Goal: Find specific page/section: Find specific page/section

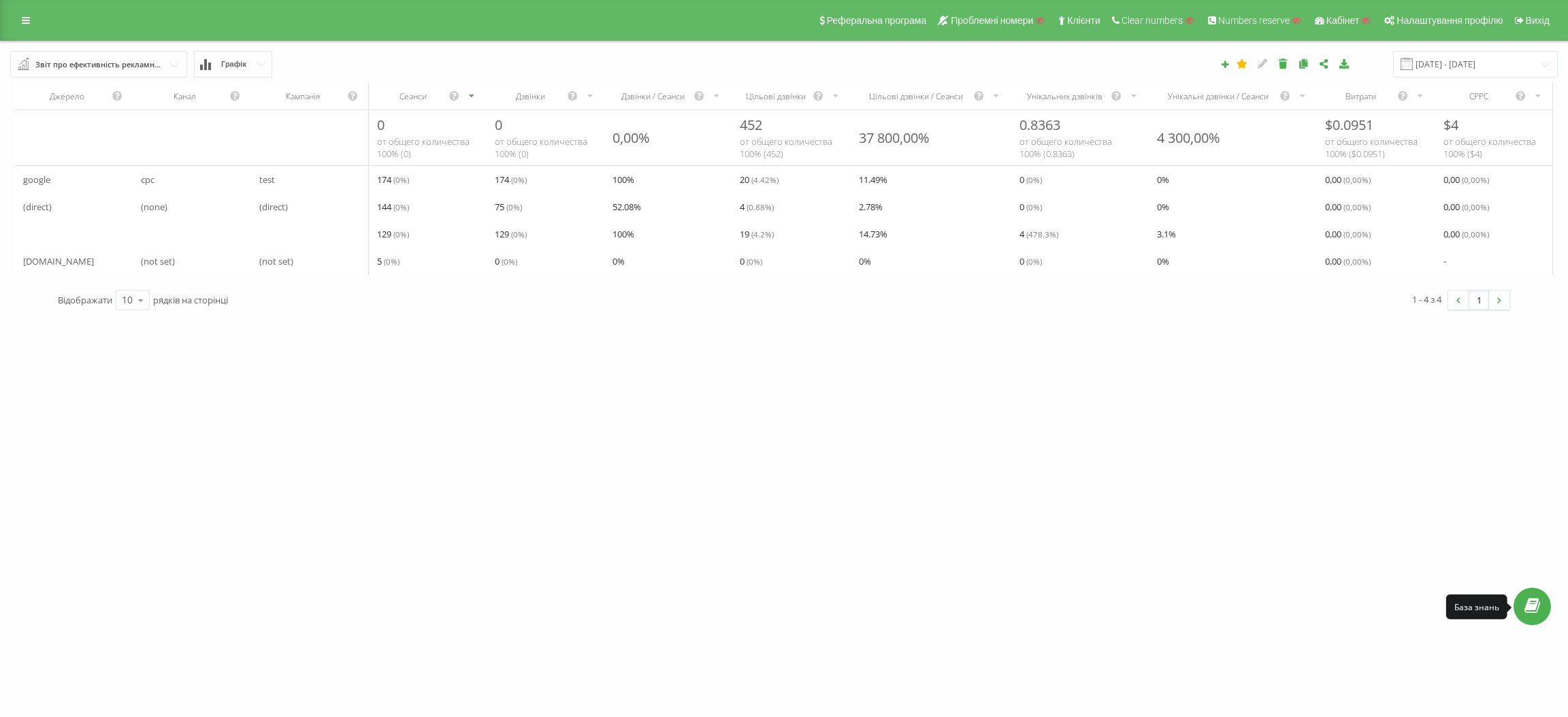
click at [1533, 612] on icon at bounding box center [1532, 607] width 16 height 13
click at [24, 14] on link at bounding box center [25, 21] width 25 height 19
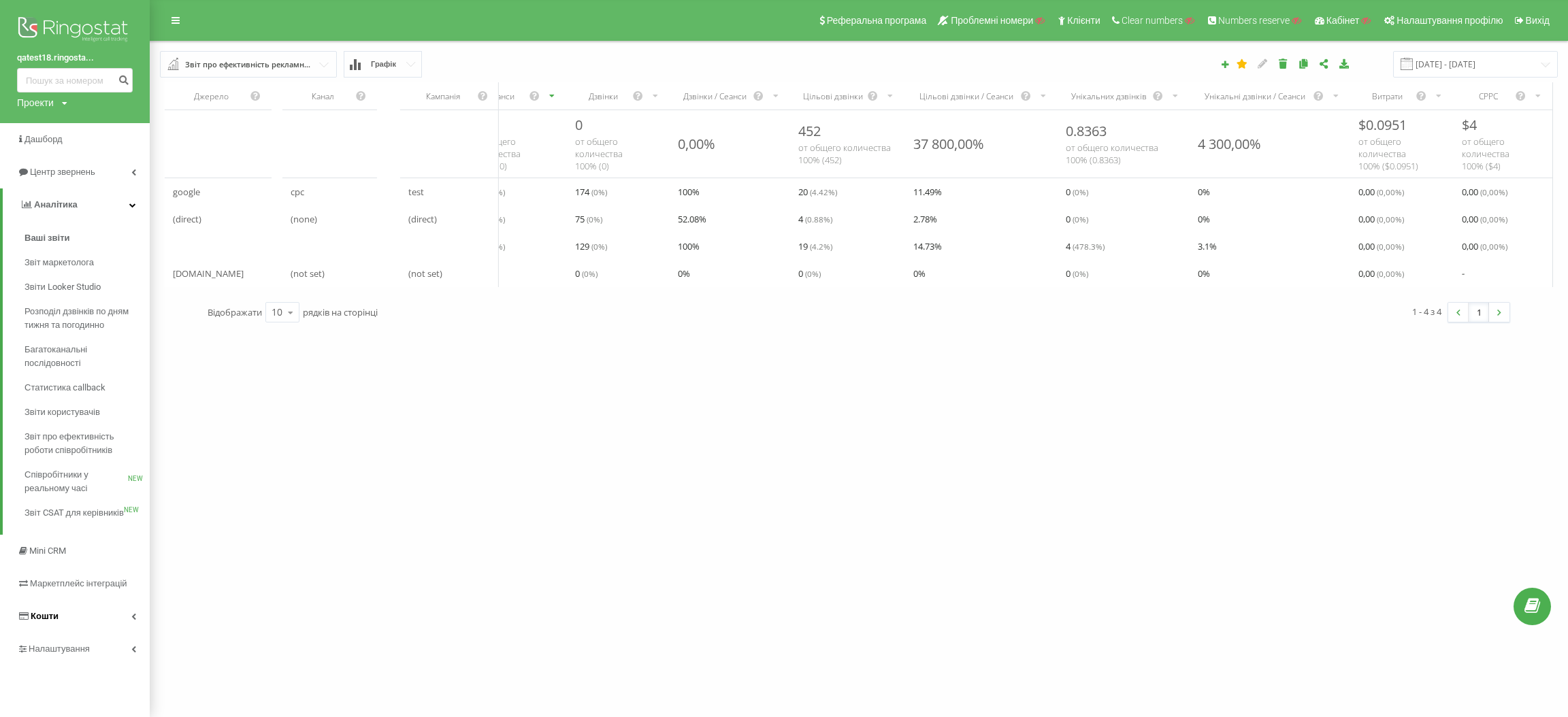
click at [92, 617] on link "Кошти" at bounding box center [75, 616] width 150 height 33
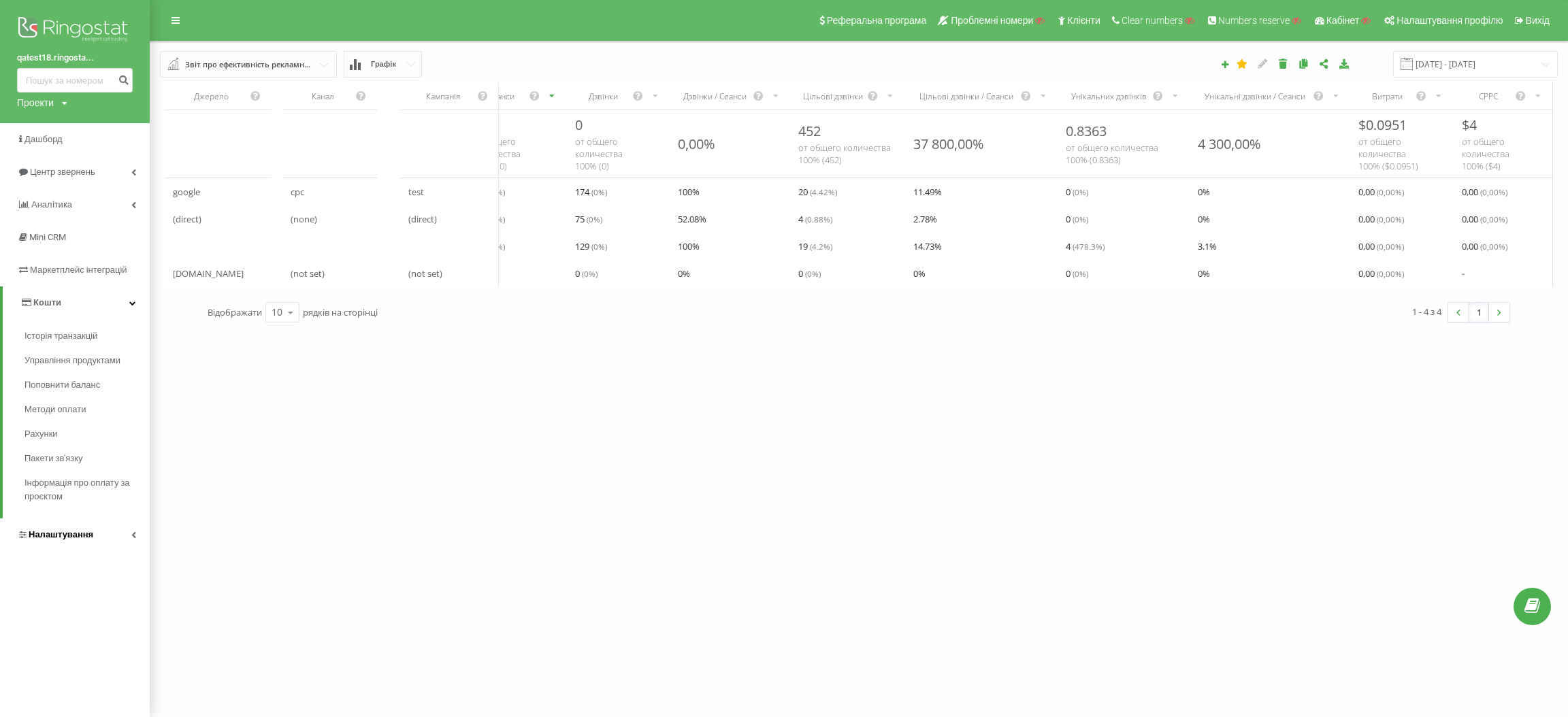
click at [72, 532] on span "Налаштування" at bounding box center [60, 534] width 64 height 10
click at [56, 201] on span "Аналiтика" at bounding box center [53, 204] width 43 height 10
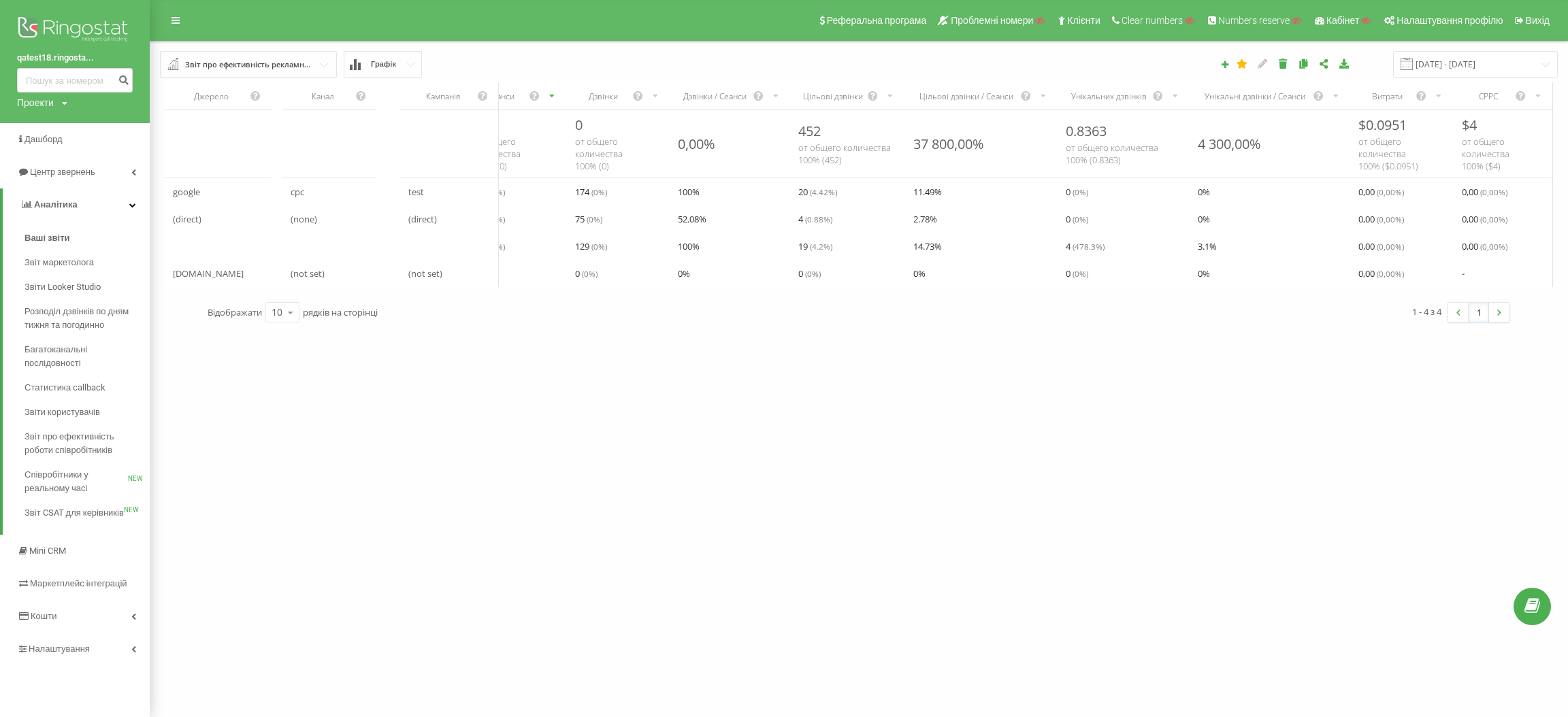
click at [24, 27] on img at bounding box center [75, 30] width 116 height 34
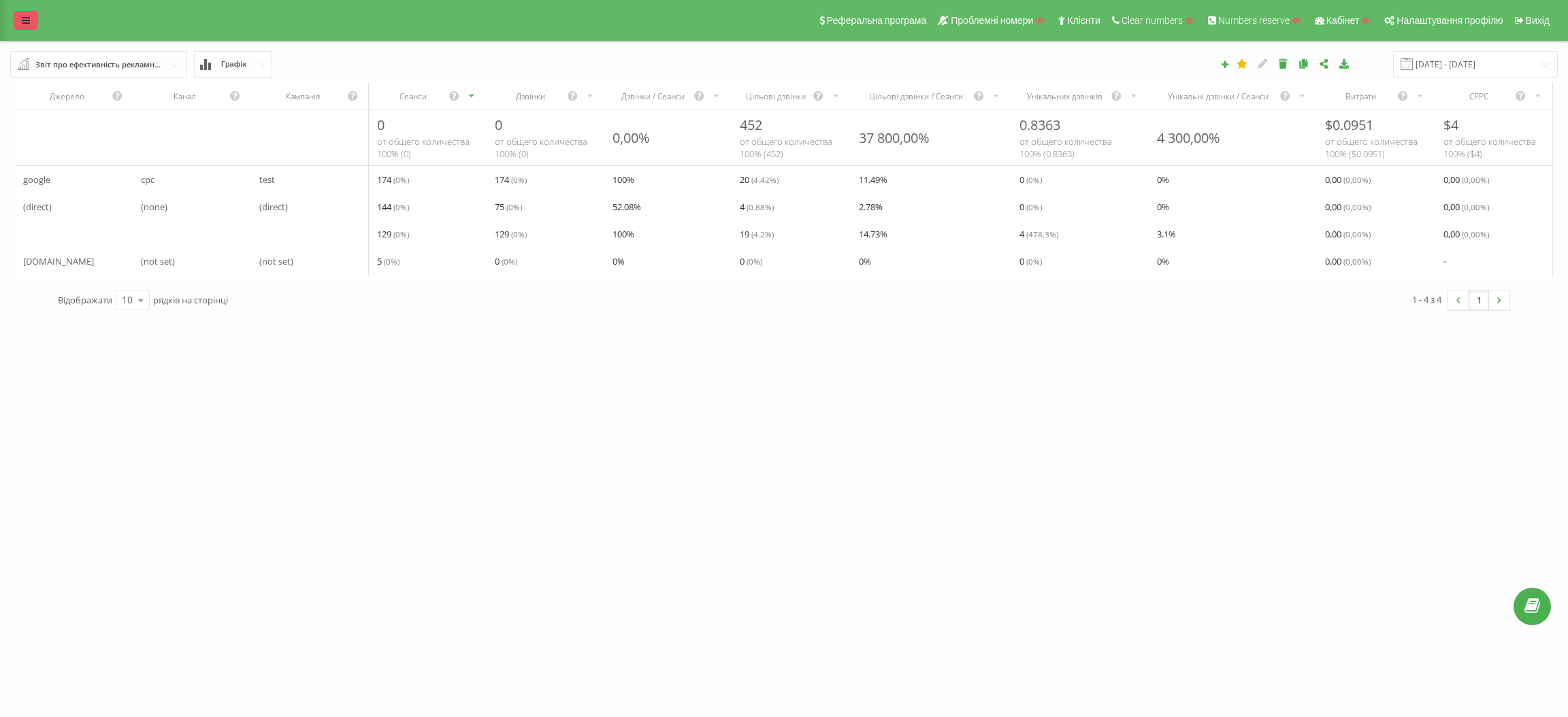
click at [13, 24] on link at bounding box center [25, 21] width 25 height 19
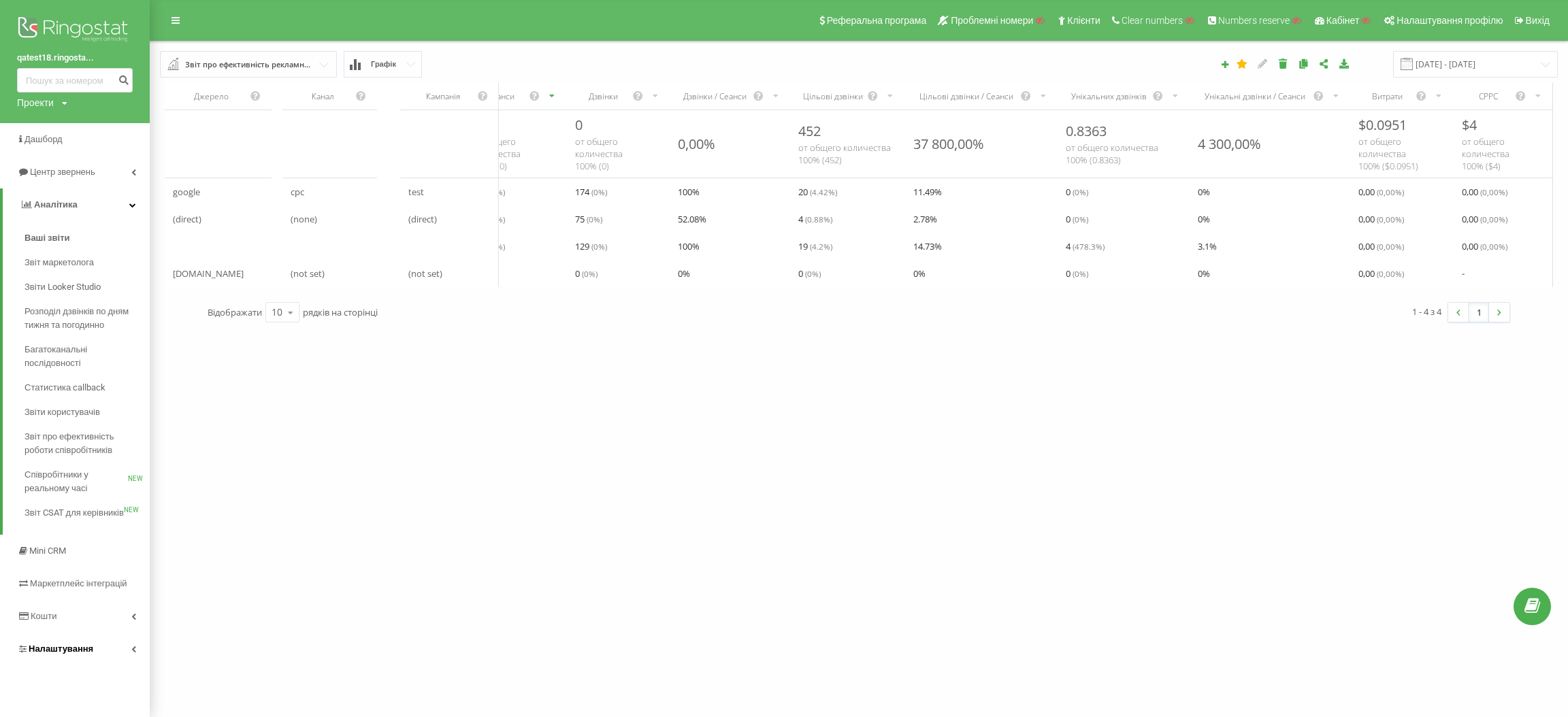
click at [68, 644] on span "Налаштування" at bounding box center [60, 648] width 64 height 10
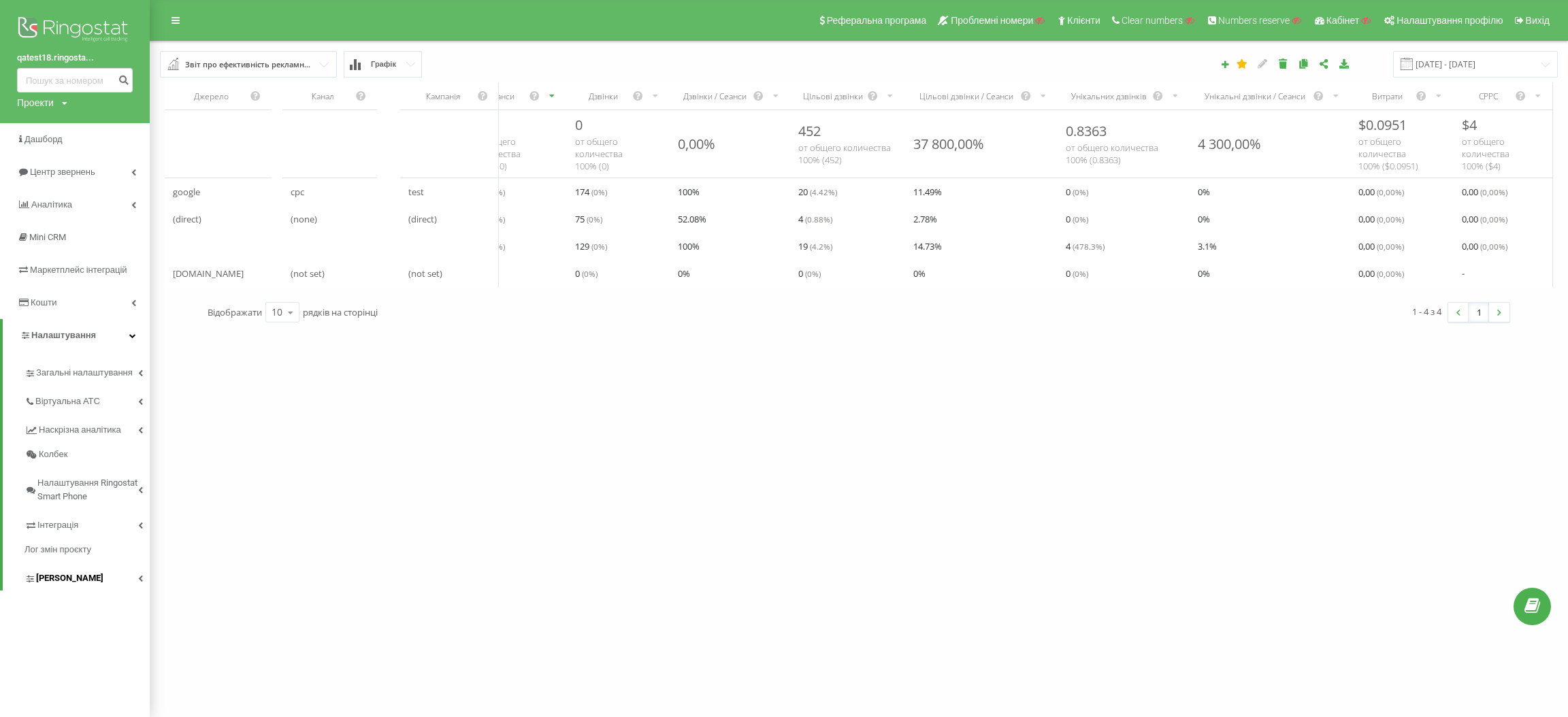
click at [62, 583] on span "[PERSON_NAME]" at bounding box center [69, 577] width 67 height 13
click at [75, 403] on span "Віртуальна АТС" at bounding box center [70, 401] width 70 height 13
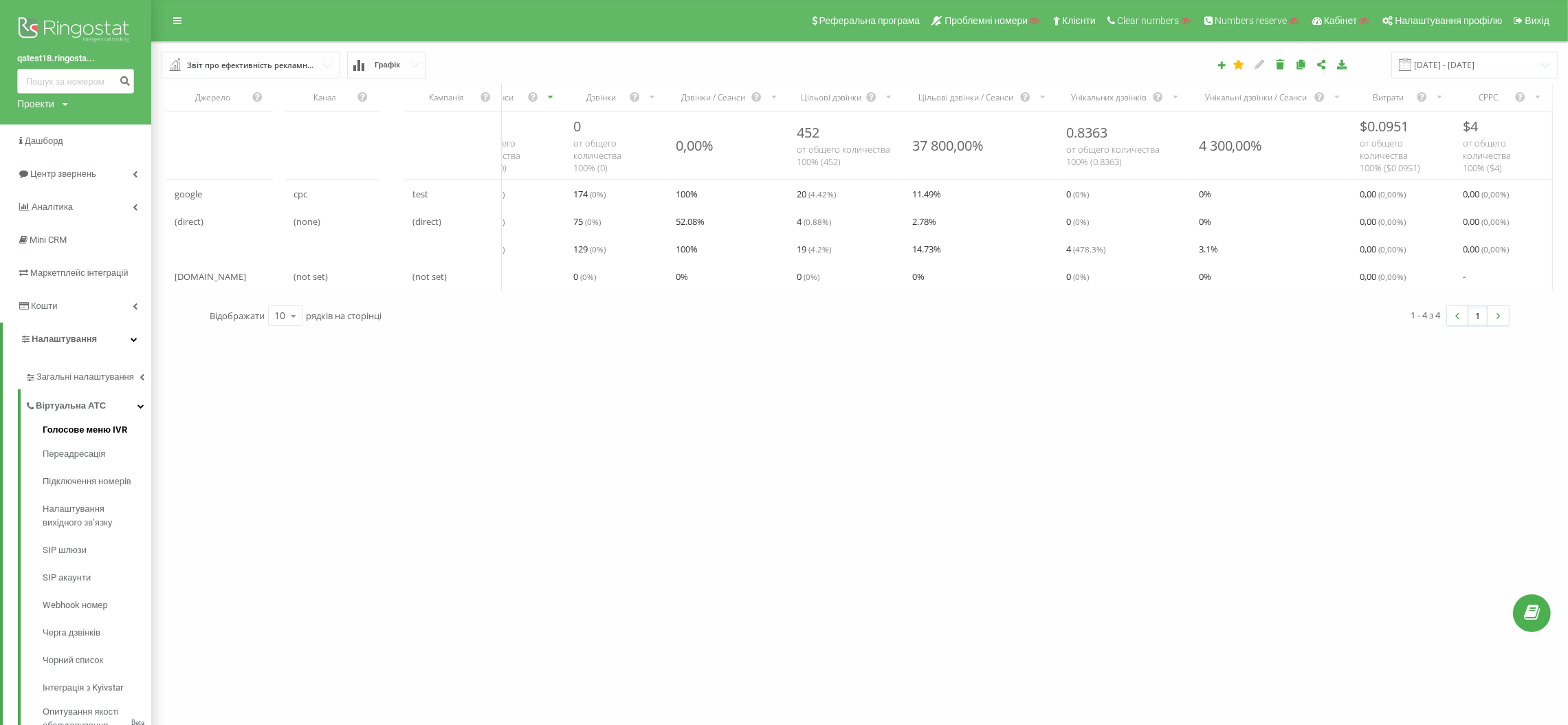
click at [68, 437] on link "Голосове меню IVR" at bounding box center [97, 431] width 109 height 17
